Goal: Task Accomplishment & Management: Use online tool/utility

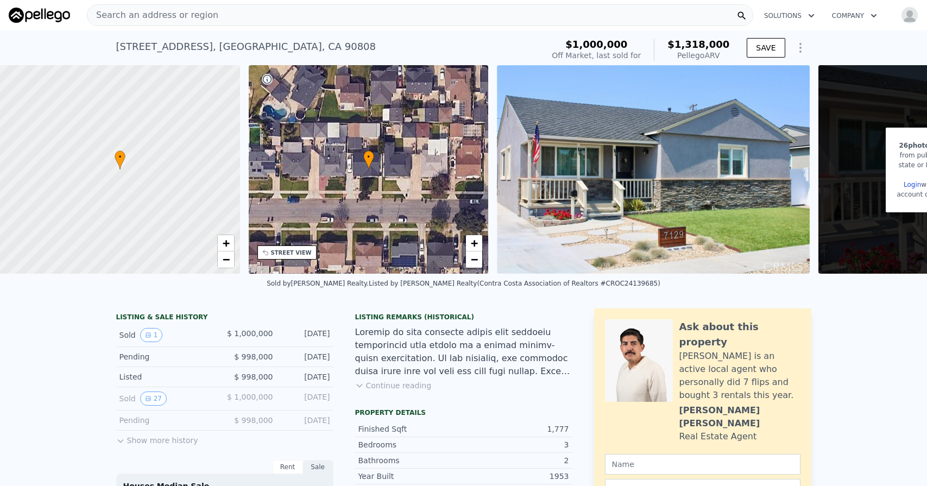
click at [224, 16] on div "Search an address or region" at bounding box center [420, 15] width 666 height 22
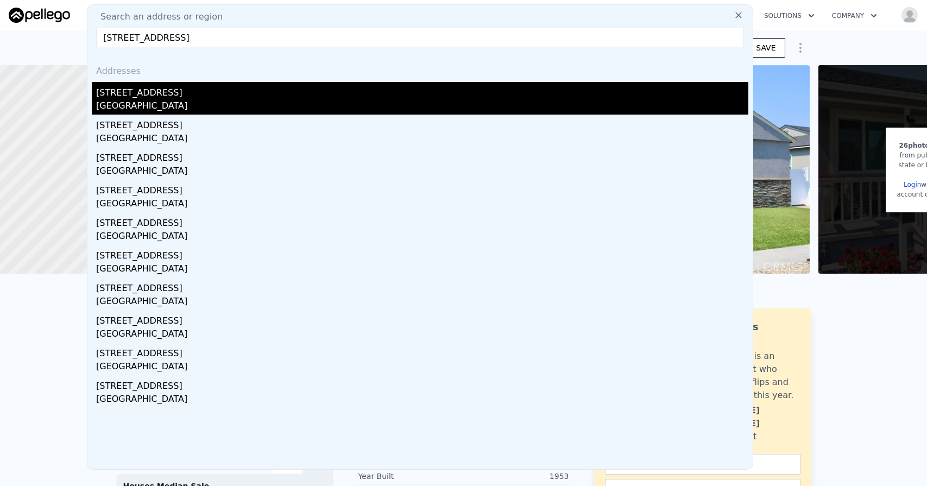
type input "[STREET_ADDRESS]"
click at [189, 96] on div "[STREET_ADDRESS]" at bounding box center [422, 90] width 652 height 17
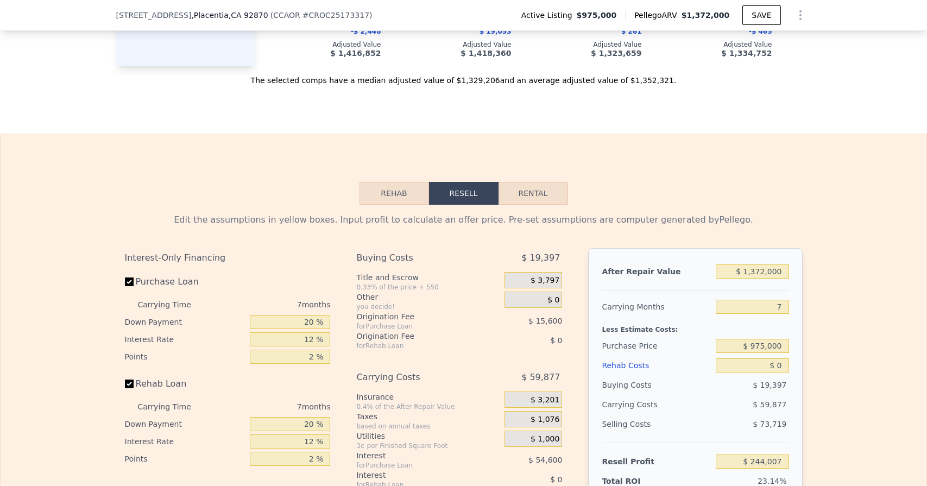
scroll to position [1437, 0]
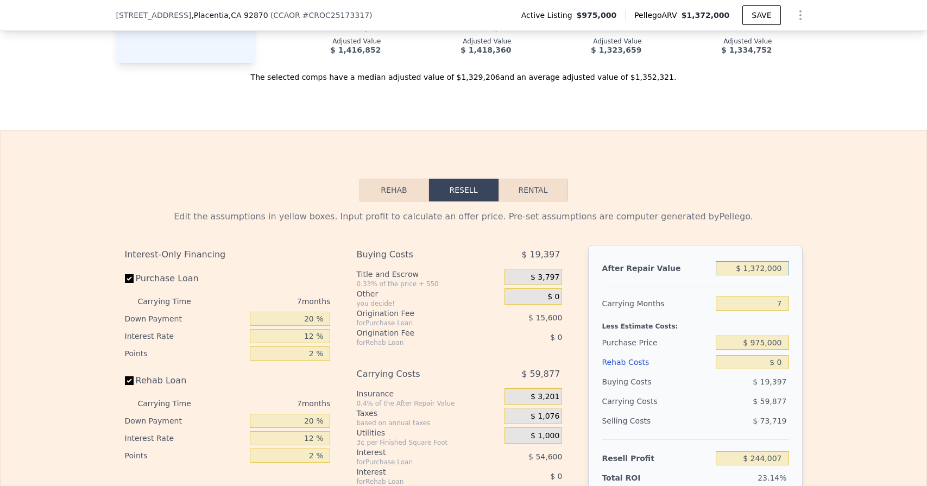
drag, startPoint x: 747, startPoint y: 268, endPoint x: 805, endPoint y: 268, distance: 57.6
click at [805, 268] on div "Edit the assumptions in yellow boxes. Input profit to calculate an offer price.…" at bounding box center [463, 403] width 695 height 404
type input "$ 1"
type input "-$ 1,051,622"
type input "$ 12"
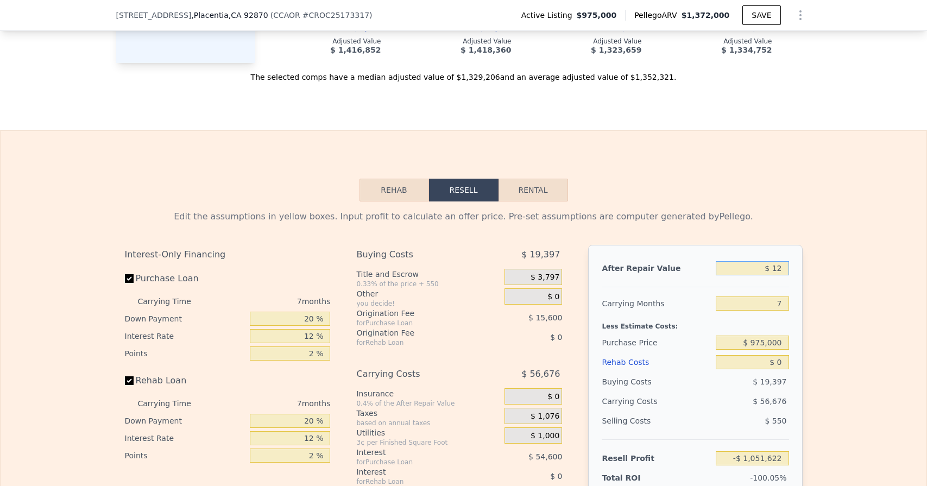
type input "-$ 1,051,611"
type input "$ 122"
type input "-$ 1,051,507"
type input "$ 1,225"
type input "-$ 1,050,467"
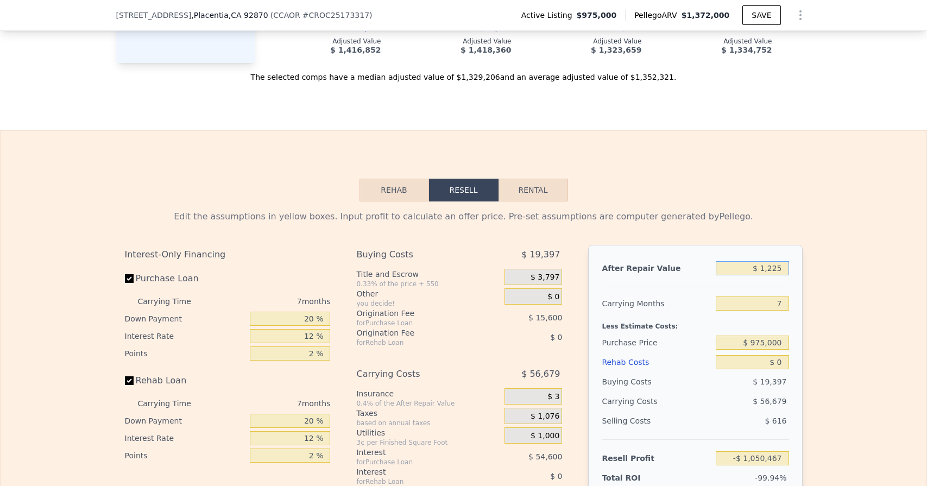
type input "$ 12,250"
type input "-$ 1,040,055"
type input "$ 122,500"
type input "-$ 935,943"
type input "$ 1,225,000"
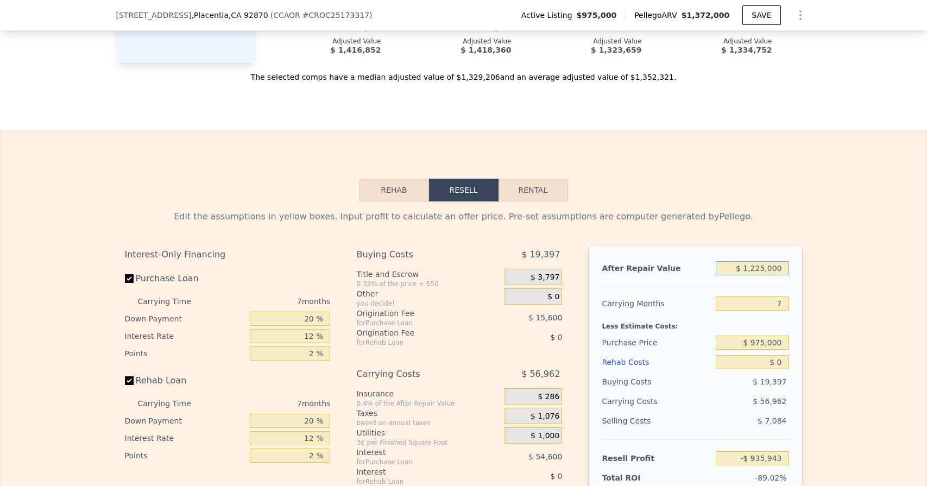
type input "$ 105,190"
type input "$ 1,225,000"
drag, startPoint x: 773, startPoint y: 302, endPoint x: 783, endPoint y: 302, distance: 10.3
click at [783, 302] on input "7" at bounding box center [752, 303] width 73 height 14
type input "5"
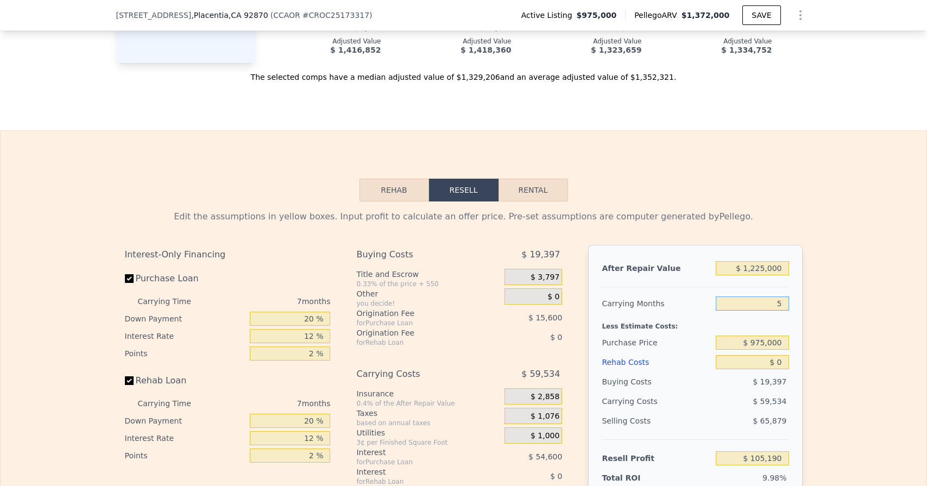
type input "$ 122,199"
type input "5"
click at [763, 340] on input "$ 975,000" at bounding box center [752, 343] width 73 height 14
drag, startPoint x: 776, startPoint y: 362, endPoint x: 788, endPoint y: 364, distance: 11.5
click at [788, 364] on input "$ 0" at bounding box center [752, 362] width 73 height 14
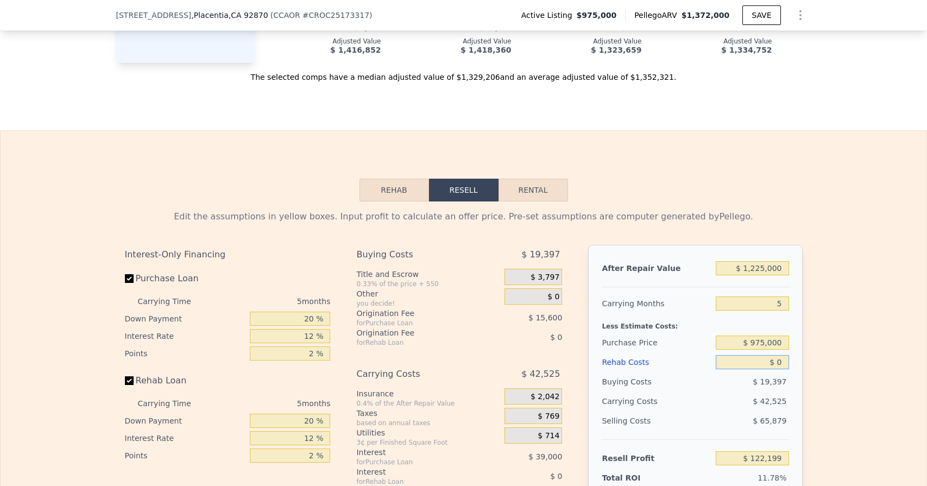
type input "$ 1"
type input "$ 122,198"
type input "$ 1"
click at [761, 265] on input "$ 1,225,000" at bounding box center [752, 268] width 73 height 14
type input "$ 125,000"
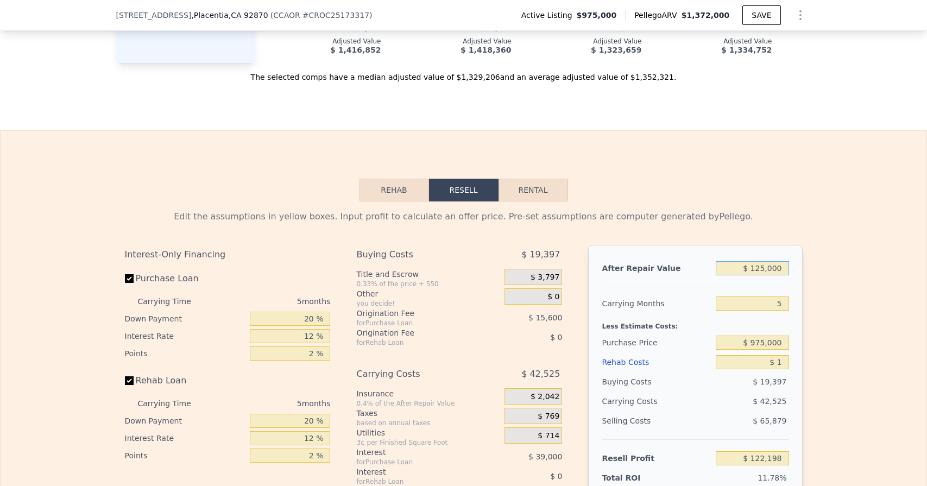
type input "-$ 917,305"
type input "$ 1,235,000"
type input "$ 131,648"
type input "$ 1,235,000"
click at [778, 362] on input "$ 1" at bounding box center [752, 362] width 73 height 14
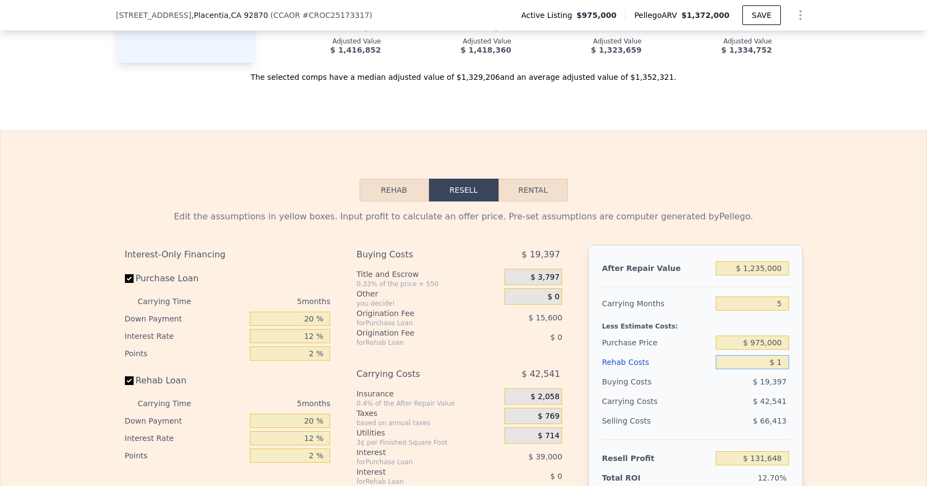
click at [782, 361] on input "$ 1" at bounding box center [752, 362] width 73 height 14
type input "$ 15"
type input "$ 131,634"
type input "$ 150"
type input "$ 131,492"
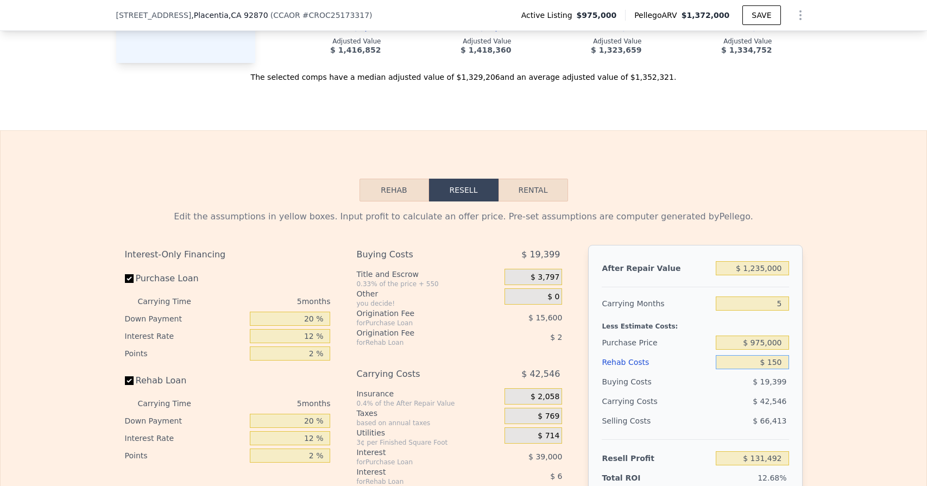
type input "$ 1,500"
type input "$ 130,065"
type input "$ 15,000"
type input "$ 115,809"
type input "$ 150,000"
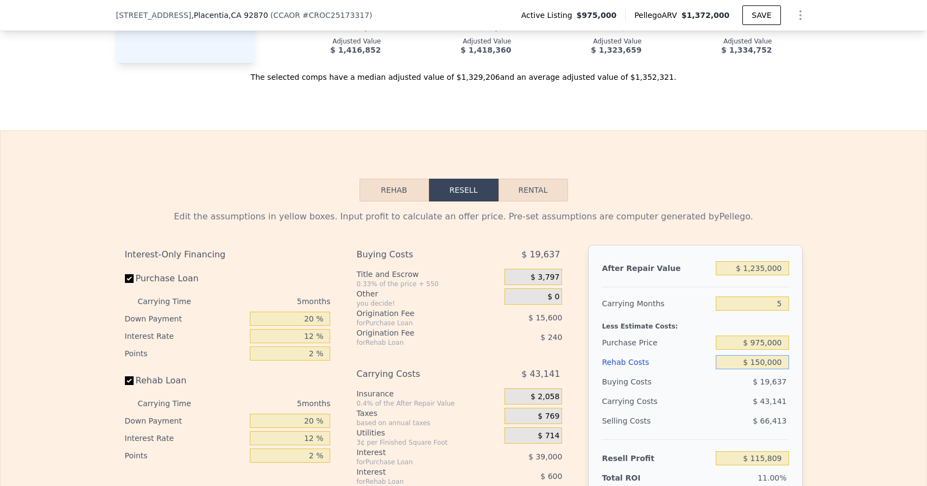
type input "-$ 26,751"
type input "$ 150,000"
click at [796, 378] on div "After Repair Value $ 1,235,000 Carrying Months 5 Less Estimate Costs: Purchase …" at bounding box center [695, 396] width 214 height 302
click at [763, 342] on input "$ 975,000" at bounding box center [752, 343] width 73 height 14
type input "$ 925,000"
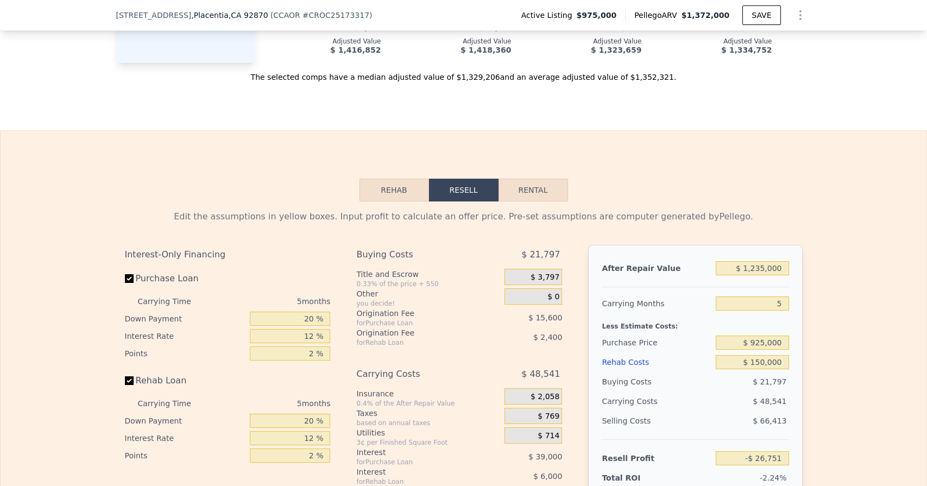
type input "$ 26,216"
click at [789, 334] on div "After Repair Value $ 1,235,000 Carrying Months 5 Less Estimate Costs: Purchase …" at bounding box center [695, 396] width 214 height 302
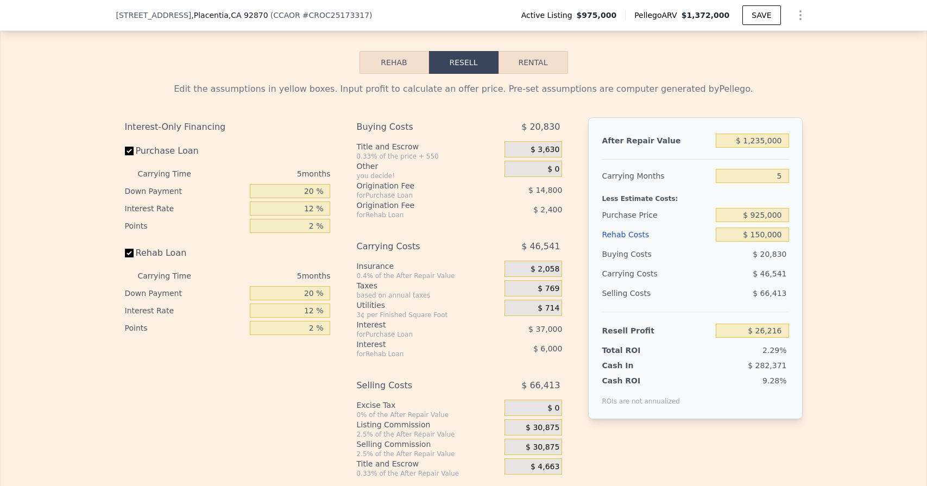
scroll to position [1571, 0]
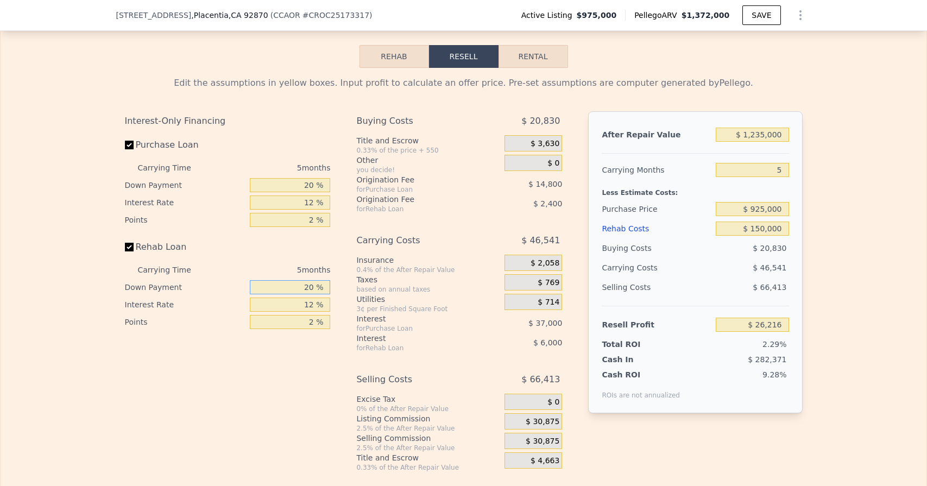
drag, startPoint x: 304, startPoint y: 288, endPoint x: 328, endPoint y: 288, distance: 24.4
click at [328, 288] on input "20 %" at bounding box center [290, 287] width 80 height 14
type input "1 %"
type input "$ 24,221"
type input "10 %"
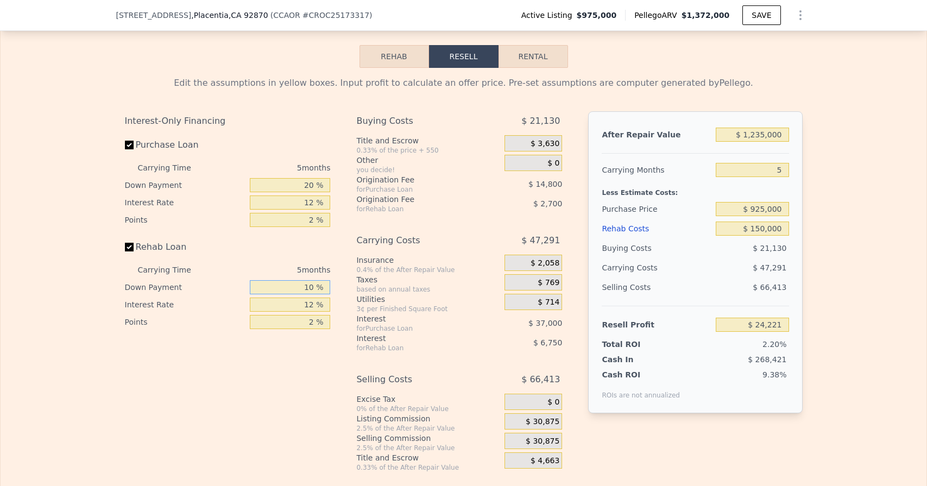
type input "$ 25,166"
type input "10 %"
drag, startPoint x: 297, startPoint y: 184, endPoint x: 331, endPoint y: 187, distance: 34.4
click at [331, 187] on div "Interest-Only Financing Purchase Loan Carrying Time 5 months Down Payment 20 % …" at bounding box center [232, 291] width 214 height 361
type input "1 %"
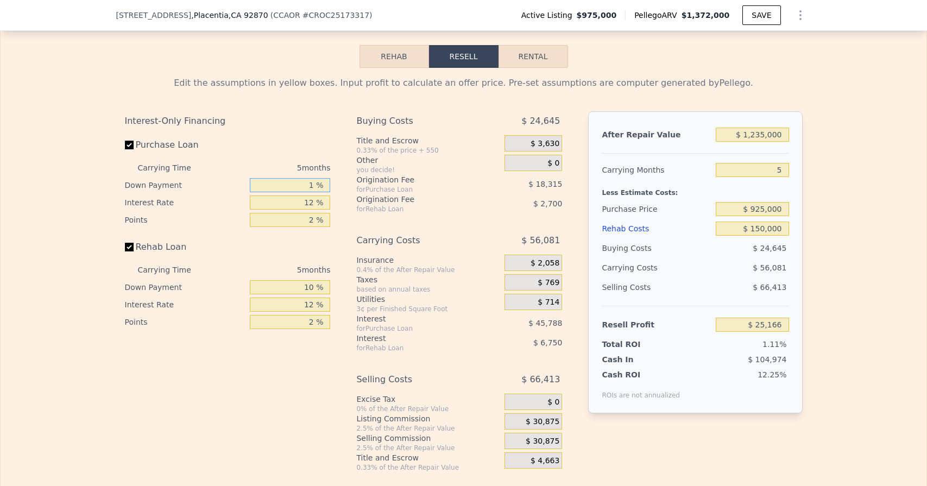
type input "$ 12,861"
type input "10 %"
type input "$ 18,691"
type input "10 %"
drag, startPoint x: 305, startPoint y: 202, endPoint x: 318, endPoint y: 202, distance: 13.6
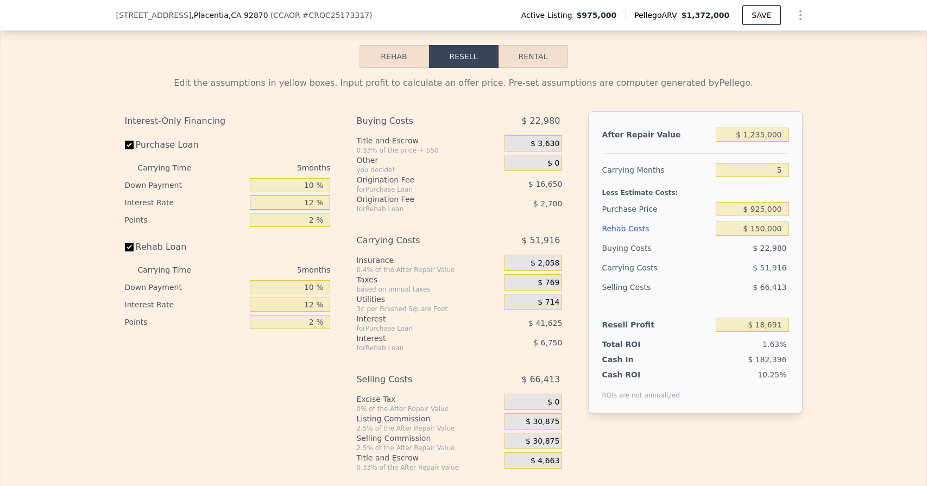
click at [318, 202] on input "12 %" at bounding box center [290, 202] width 80 height 14
type input "1 %"
type input "$ 56,846"
type input "10 %"
type input "$ 25,626"
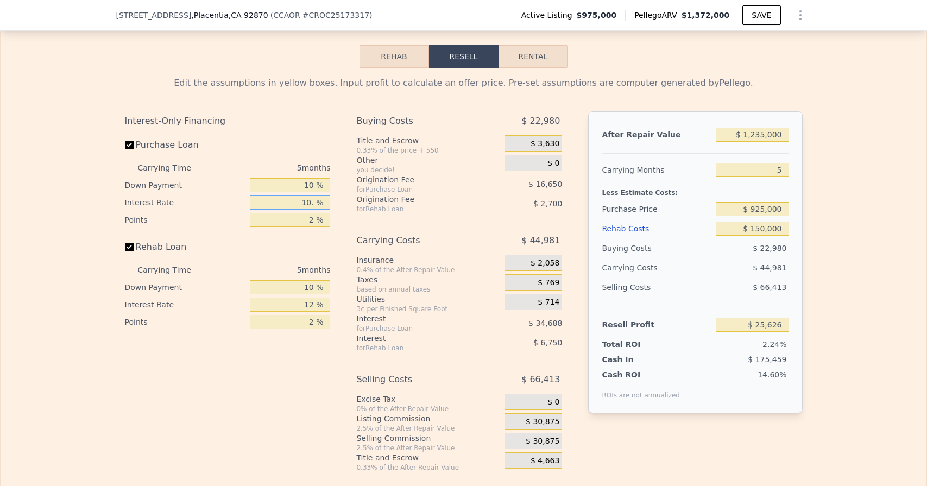
type input "10.2 %"
type input "$ 24,936"
type input "10.25 %"
type input "$ 24,761"
type input "10.25 %"
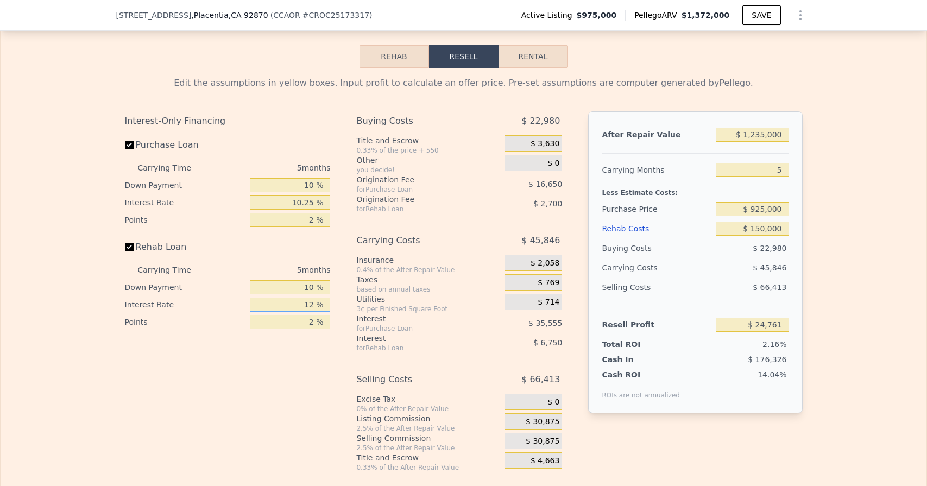
drag, startPoint x: 300, startPoint y: 308, endPoint x: 324, endPoint y: 308, distance: 23.9
click at [322, 308] on input "12 %" at bounding box center [290, 305] width 80 height 14
type input "1 %"
type input "$ 30,946"
type input "10 %"
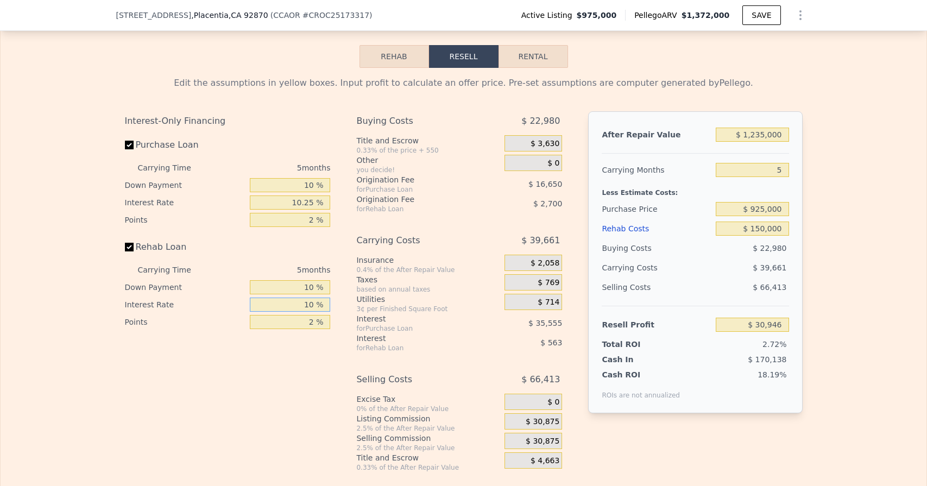
type input "$ 25,886"
type input "1 %"
type input "$ 30,946"
type input "1.2 %"
type input "$ 30,836"
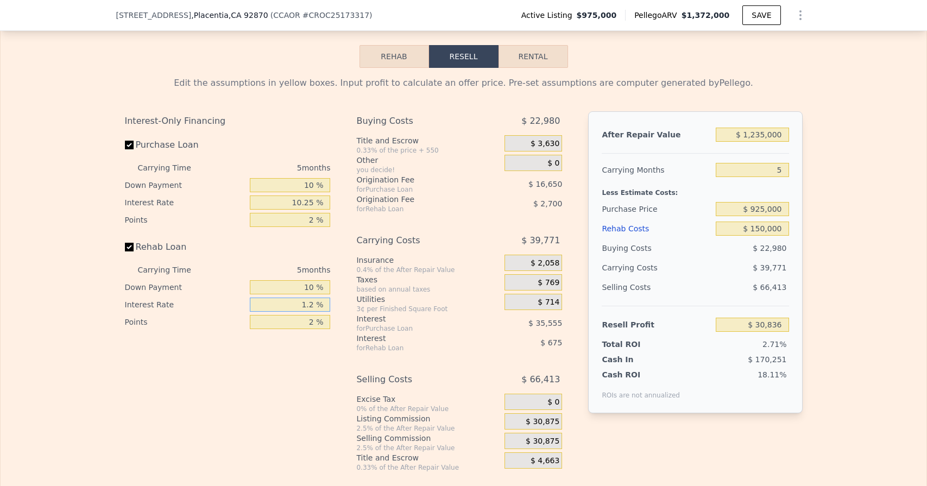
type input "1.25 %"
type input "$ 30,806"
drag, startPoint x: 307, startPoint y: 320, endPoint x: 315, endPoint y: 320, distance: 8.7
click at [315, 320] on input "2 %" at bounding box center [290, 322] width 80 height 14
click at [302, 304] on input "1.25 %" at bounding box center [290, 305] width 80 height 14
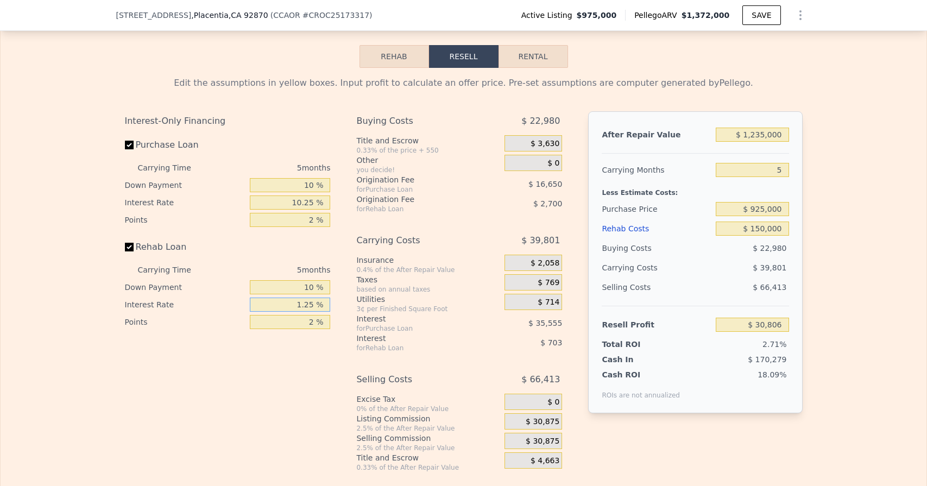
type input "10.25 %"
type input "$ 25,746"
type input "10.25 %"
click at [311, 323] on input "2 %" at bounding box center [290, 322] width 80 height 14
type input "1.2 %"
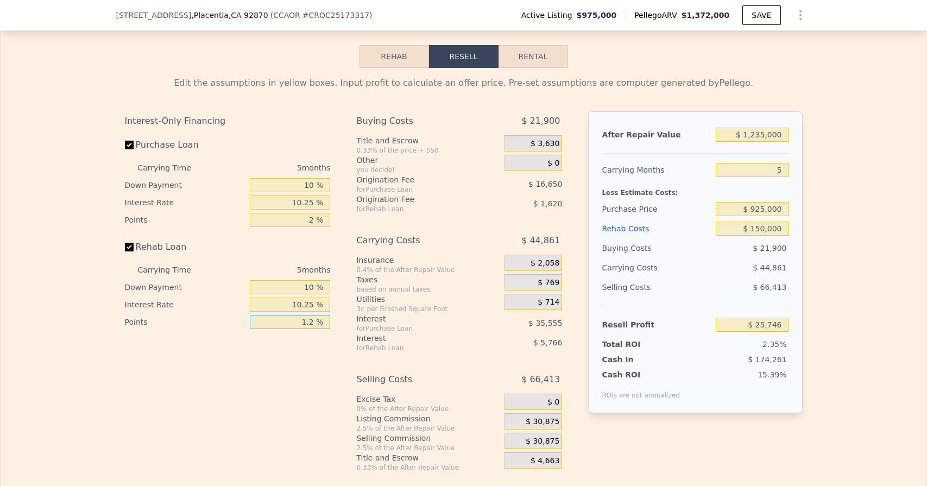
type input "$ 26,826"
click at [315, 322] on input "1.2 %" at bounding box center [290, 322] width 80 height 14
drag, startPoint x: 297, startPoint y: 323, endPoint x: 321, endPoint y: 323, distance: 24.4
click at [321, 323] on input "1.2 %" at bounding box center [290, 322] width 80 height 14
type input "1 %"
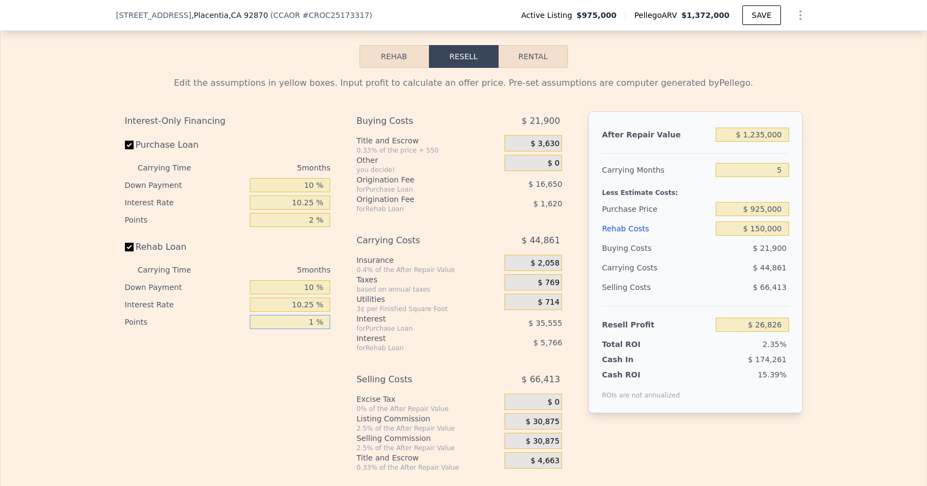
type input "$ 27,096"
type input "1 %"
drag, startPoint x: 305, startPoint y: 219, endPoint x: 331, endPoint y: 219, distance: 26.6
click at [331, 219] on div "Interest-Only Financing Purchase Loan Carrying Time 5 months Down Payment 10 % …" at bounding box center [232, 291] width 214 height 361
type input "1 %"
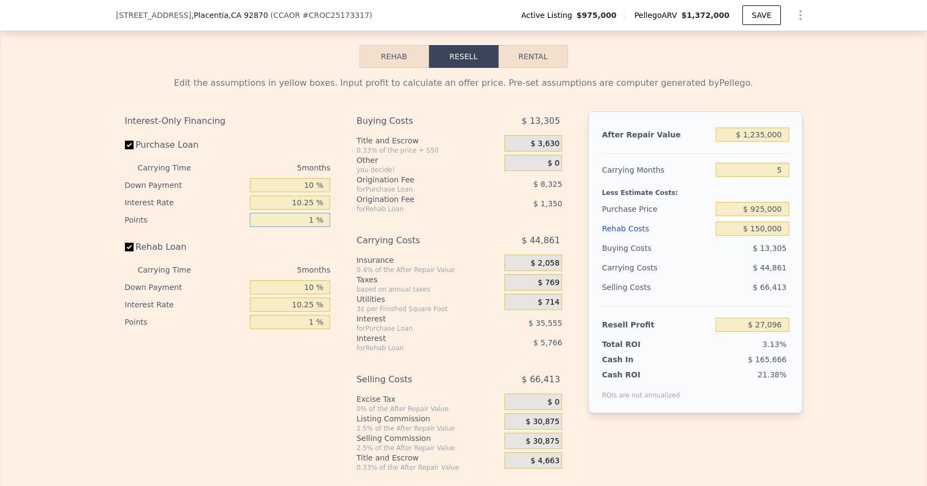
type input "$ 35,421"
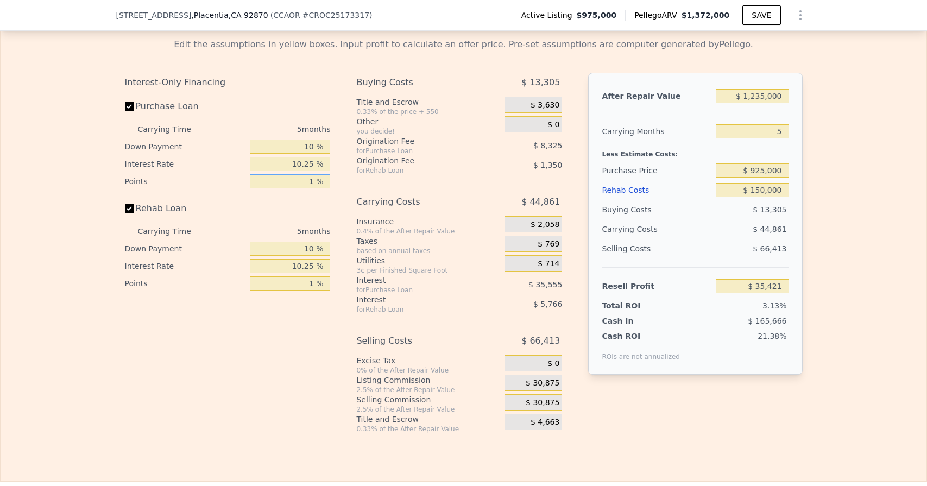
scroll to position [1647, 0]
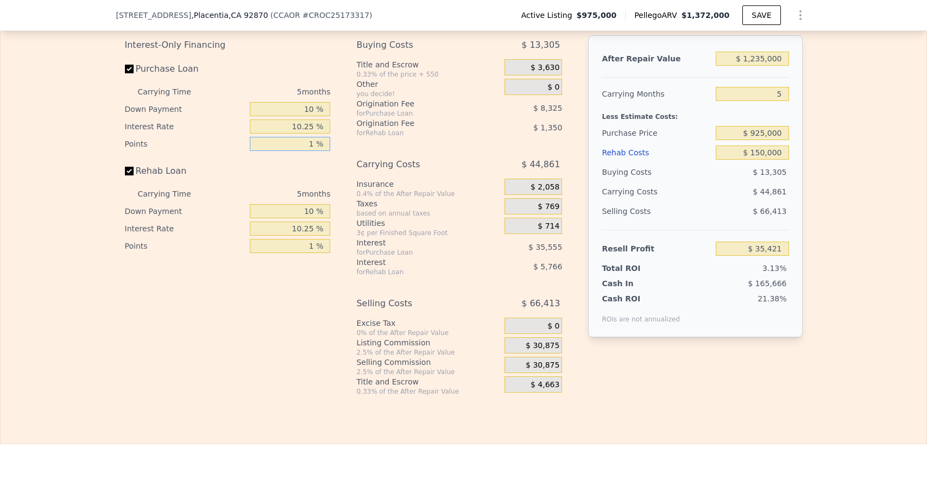
type input "1 %"
click at [527, 345] on div "$ 30,875" at bounding box center [533, 345] width 58 height 16
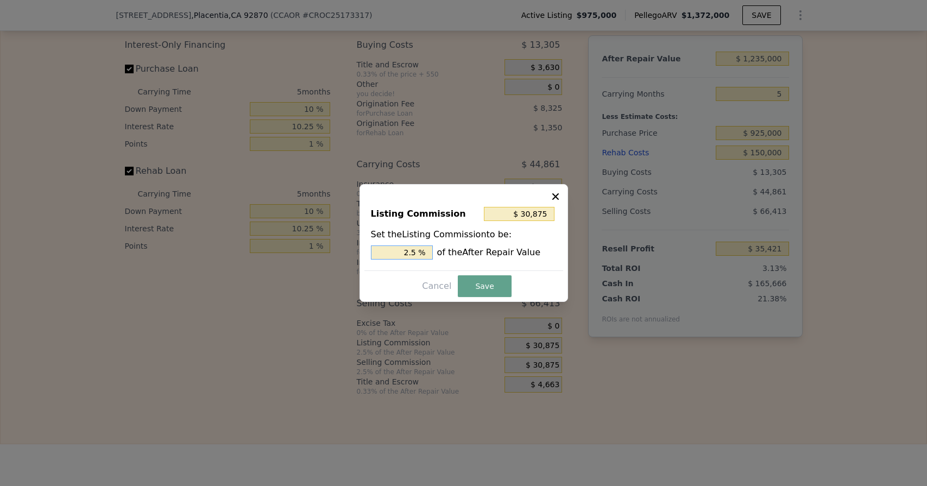
drag, startPoint x: 406, startPoint y: 256, endPoint x: 440, endPoint y: 256, distance: 34.7
click at [440, 256] on div "2.5 % of the After Repair Value" at bounding box center [464, 252] width 186 height 14
type input "$ 0"
type input "0 %"
click at [473, 283] on button "Save" at bounding box center [484, 286] width 53 height 22
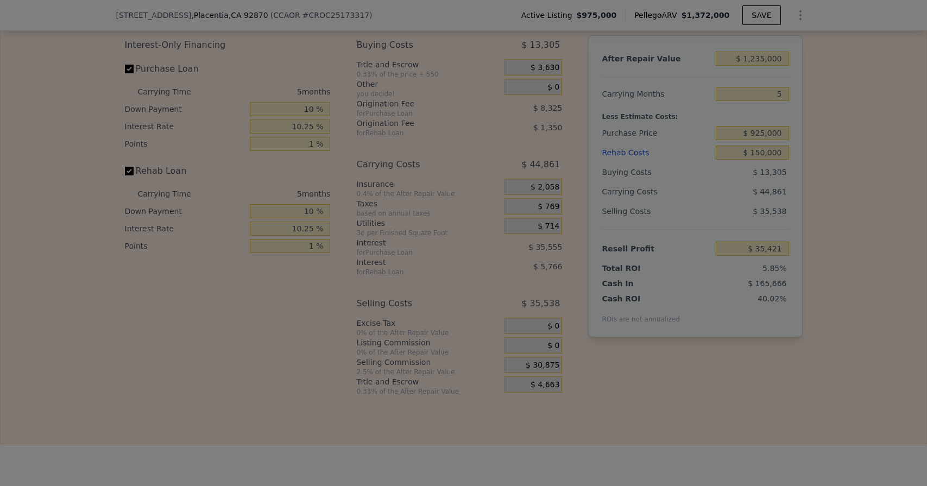
type input "$ 66,296"
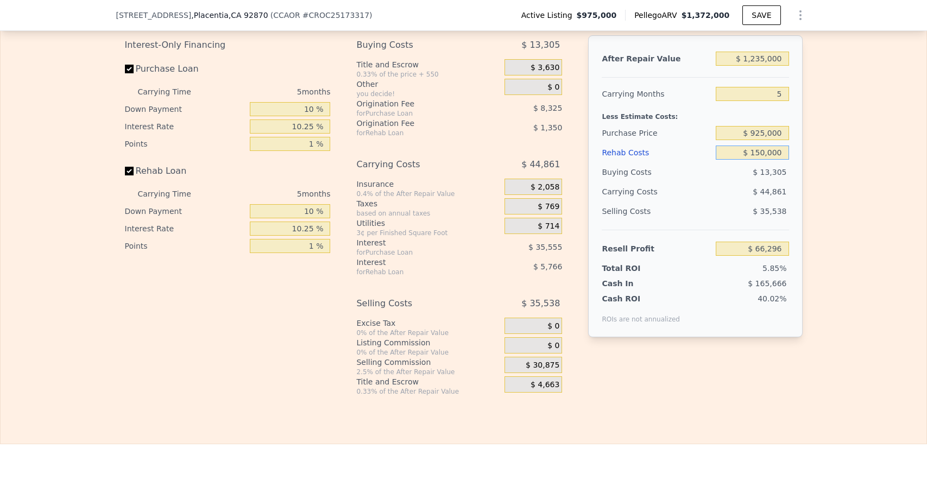
click at [761, 153] on input "$ 150,000" at bounding box center [752, 153] width 73 height 14
type input "$ 10,000"
type input "$ 212,936"
type input "$ 140,000"
type input "$ 76,771"
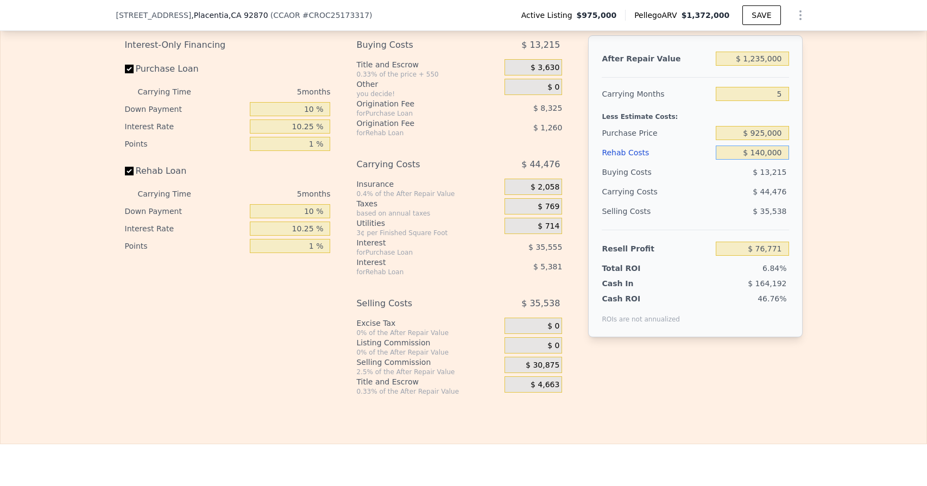
type input "$ 140,000"
click at [795, 176] on div "After Repair Value $ 1,235,000 Carrying Months 5 Less Estimate Costs: Purchase …" at bounding box center [695, 186] width 214 height 302
click at [761, 59] on input "$ 1,235,000" at bounding box center [752, 59] width 73 height 14
type input "$ 12,000"
type input "-$ 1,109,543"
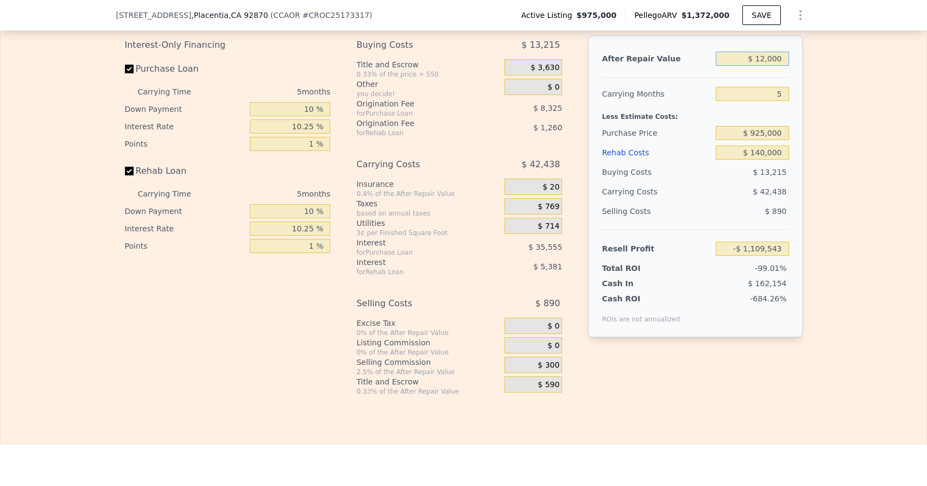
type input "$ 125,000"
type input "-$ 999,932"
type input "$ 1,250,000"
type input "$ 91,321"
type input "$ 1,250,000"
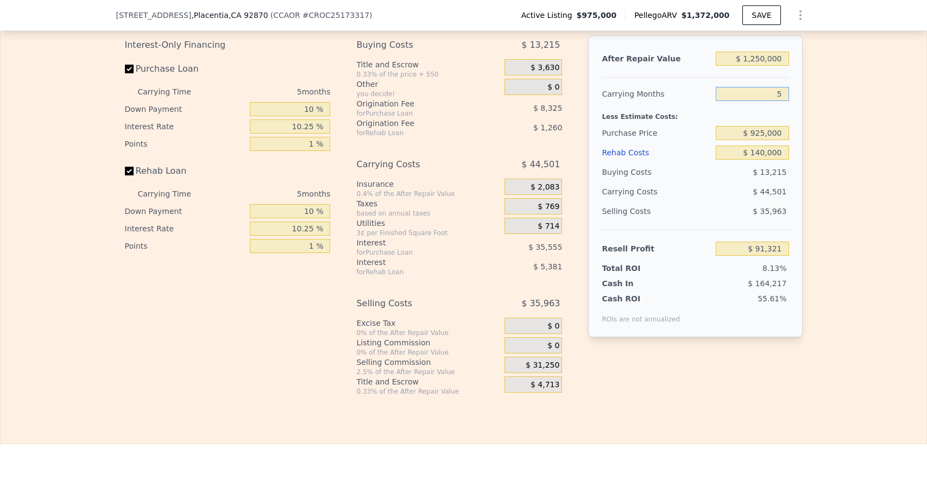
click at [784, 91] on input "5" at bounding box center [752, 94] width 73 height 14
type input "4"
type input "$ 100,220"
type input "4"
click at [761, 134] on input "$ 925,000" at bounding box center [752, 133] width 73 height 14
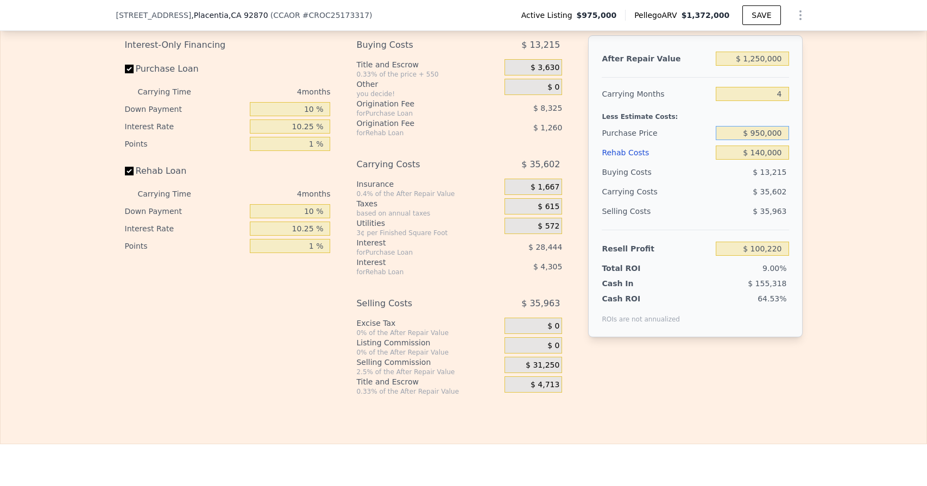
type input "$ 950,000"
click at [786, 153] on input "$ 140,000" at bounding box center [752, 153] width 73 height 14
type input "$ 74,143"
click at [762, 151] on input "$ 140,000" at bounding box center [752, 153] width 73 height 14
type input "$ 10,000"
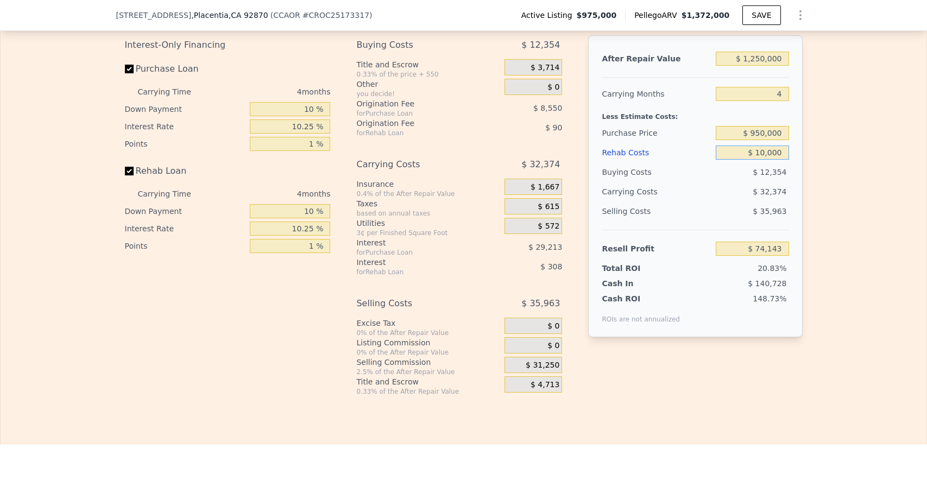
type input "$ 209,309"
type input "$ 120,000"
type input "$ 94,935"
type input "$ 120,000"
click at [793, 179] on div "After Repair Value $ 1,250,000 Carrying Months 4 Less Estimate Costs: Purchase …" at bounding box center [695, 186] width 214 height 302
